Goal: Task Accomplishment & Management: Use online tool/utility

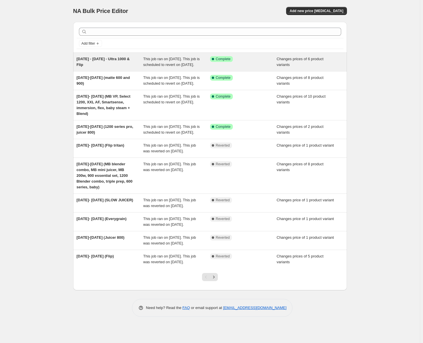
click at [163, 67] on span "This job ran on [DATE]. This job is scheduled to revert on [DATE]." at bounding box center [171, 62] width 56 height 10
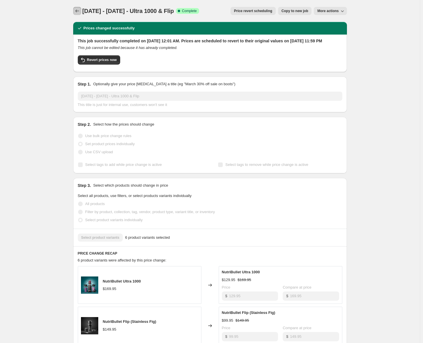
click at [78, 10] on icon "Price change jobs" at bounding box center [77, 10] width 4 height 3
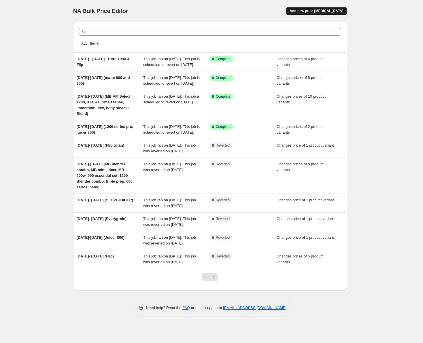
click at [330, 12] on span "Add new price [MEDICAL_DATA]" at bounding box center [316, 11] width 54 height 5
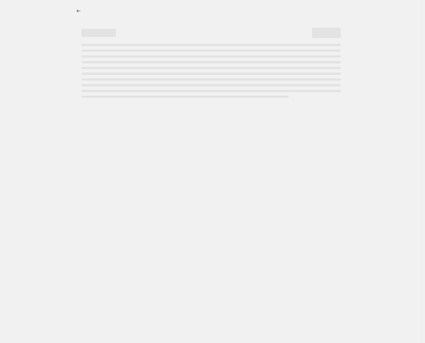
select select "percentage"
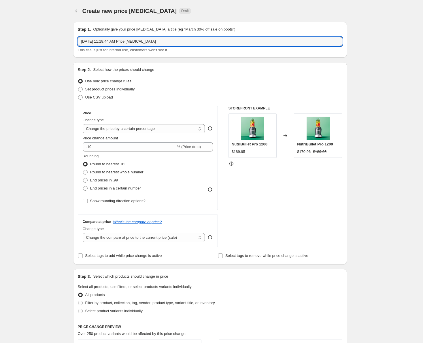
drag, startPoint x: 170, startPoint y: 43, endPoint x: 56, endPoint y: 44, distance: 113.1
click at [56, 44] on div "Create new price [MEDICAL_DATA]. This page is ready Create new price [MEDICAL_D…" at bounding box center [209, 287] width 419 height 575
click at [97, 43] on input "S" at bounding box center [210, 41] width 264 height 9
type input "[DATE]- [DATE] ULTRA 1200"
click at [81, 89] on span at bounding box center [80, 89] width 5 height 5
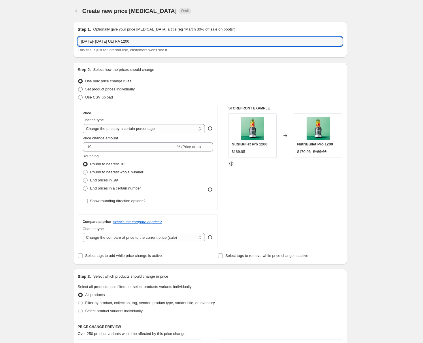
click at [78, 87] on input "Set product prices individually" at bounding box center [78, 87] width 0 height 0
radio input "true"
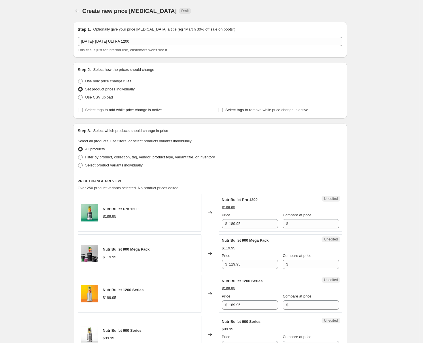
drag, startPoint x: 199, startPoint y: 95, endPoint x: 192, endPoint y: 95, distance: 6.9
click at [199, 95] on div "Use CSV upload" at bounding box center [210, 97] width 264 height 8
click at [80, 110] on input "Select tags to add while price change is active" at bounding box center [80, 110] width 5 height 5
checkbox input "true"
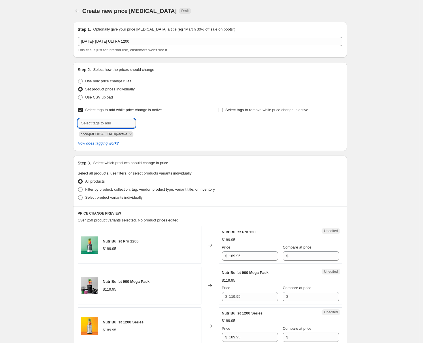
click at [94, 124] on input "text" at bounding box center [107, 123] width 58 height 9
type input "sale"
click at [78, 62] on button "Submit" at bounding box center [86, 65] width 16 height 6
click at [81, 198] on span at bounding box center [80, 197] width 5 height 5
click at [78, 195] on input "Select product variants individually" at bounding box center [78, 195] width 0 height 0
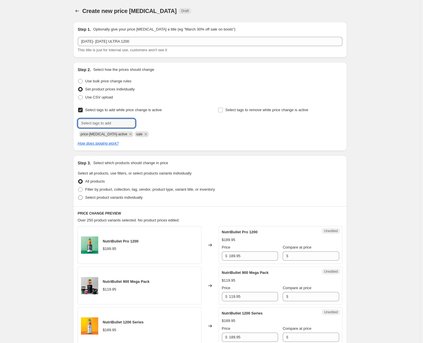
radio input "true"
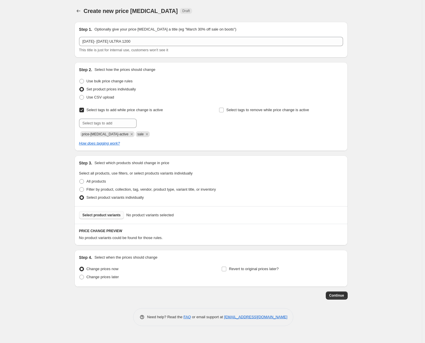
click at [100, 216] on span "Select product variants" at bounding box center [102, 215] width 38 height 5
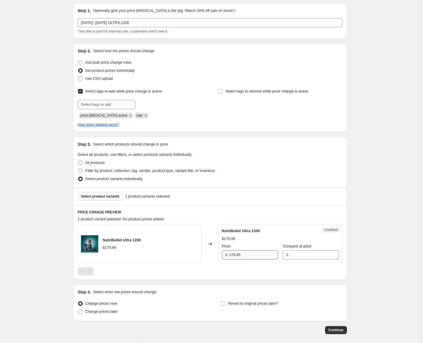
scroll to position [29, 0]
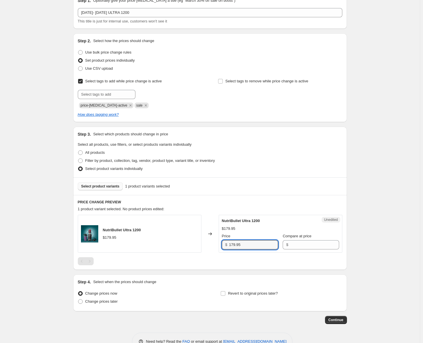
drag, startPoint x: 243, startPoint y: 245, endPoint x: 224, endPoint y: 246, distance: 19.0
click at [224, 246] on div "$ 179.95" at bounding box center [250, 244] width 56 height 9
click at [290, 246] on input "Compare at price" at bounding box center [314, 244] width 49 height 9
paste input "179.95"
type input "179.95"
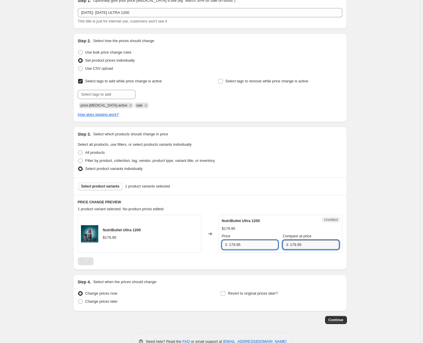
click at [233, 245] on input "179.95" at bounding box center [253, 244] width 49 height 9
type input "139.95"
click at [220, 254] on div "NutriBullet Ultra 1200 $179.95 Changed to Success Edited NutriBullet Ultra 1200…" at bounding box center [210, 240] width 264 height 50
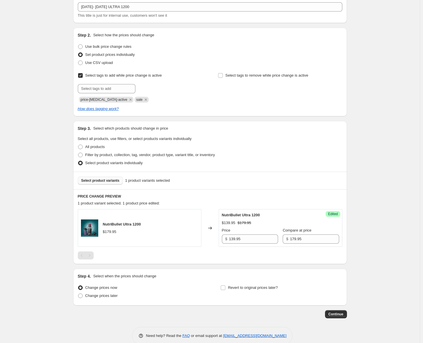
scroll to position [45, 0]
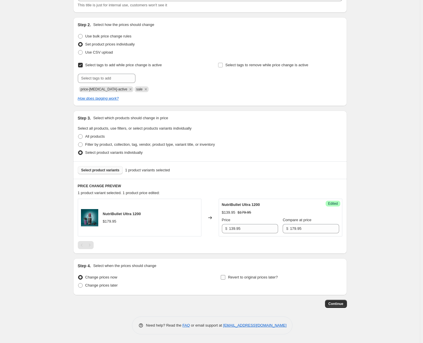
click at [222, 277] on input "Revert to original prices later?" at bounding box center [222, 277] width 5 height 5
checkbox input "true"
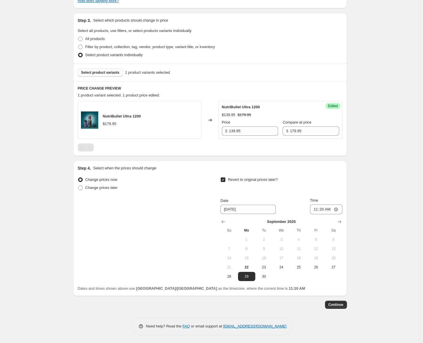
scroll to position [143, 0]
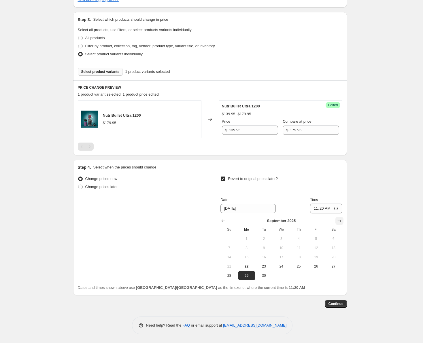
click at [343, 221] on button "Show next month, October 2025" at bounding box center [339, 221] width 8 height 8
click at [283, 238] on span "1" at bounding box center [281, 238] width 13 height 5
type input "[DATE]"
click at [322, 208] on input "11:20" at bounding box center [326, 208] width 32 height 10
click at [317, 208] on input "11:20" at bounding box center [326, 208] width 32 height 10
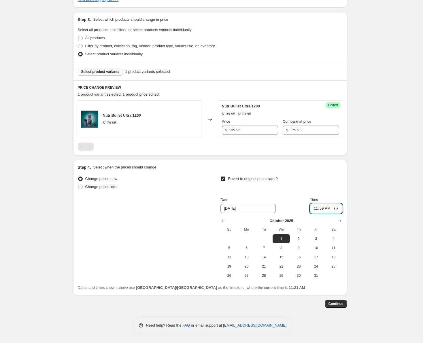
type input "23:59"
click at [340, 185] on div "Revert to original prices later?" at bounding box center [280, 183] width 121 height 17
drag, startPoint x: 172, startPoint y: 147, endPoint x: 180, endPoint y: 151, distance: 8.8
click at [172, 147] on div at bounding box center [210, 146] width 264 height 8
click at [340, 304] on span "Continue" at bounding box center [335, 303] width 15 height 5
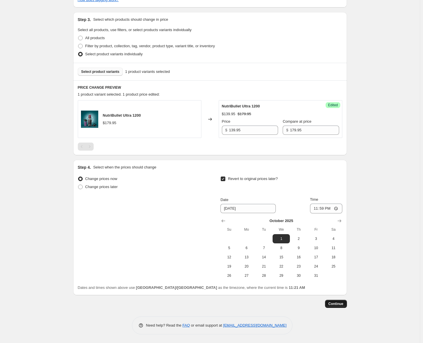
scroll to position [0, 0]
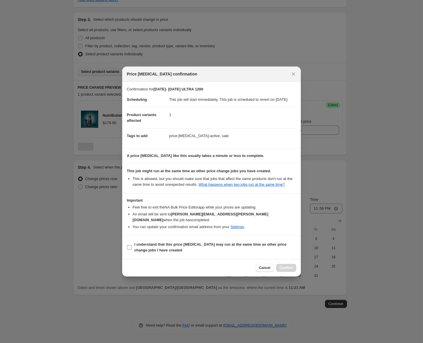
click at [131, 247] on input "I understand that this price [MEDICAL_DATA] may run at the same time as other p…" at bounding box center [129, 247] width 5 height 5
checkbox input "true"
click at [285, 267] on span "Confirm" at bounding box center [285, 267] width 13 height 5
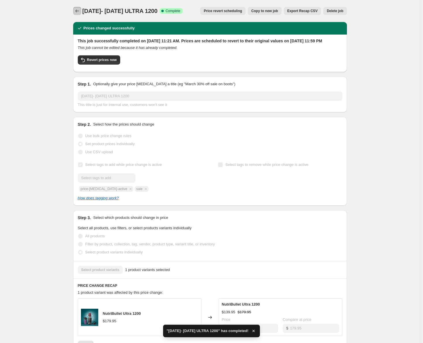
click at [75, 12] on button "Price change jobs" at bounding box center [77, 11] width 8 height 8
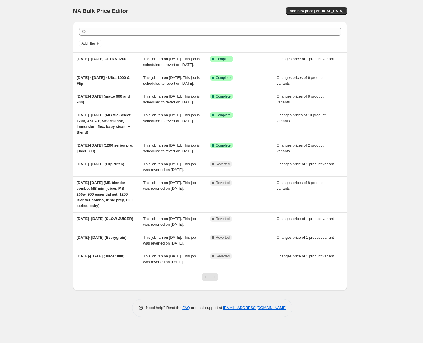
click at [242, 4] on div "NA Bulk Price Editor. This page is ready NA Bulk Price Editor Add new price [ME…" at bounding box center [209, 11] width 273 height 22
